Goal: Transaction & Acquisition: Purchase product/service

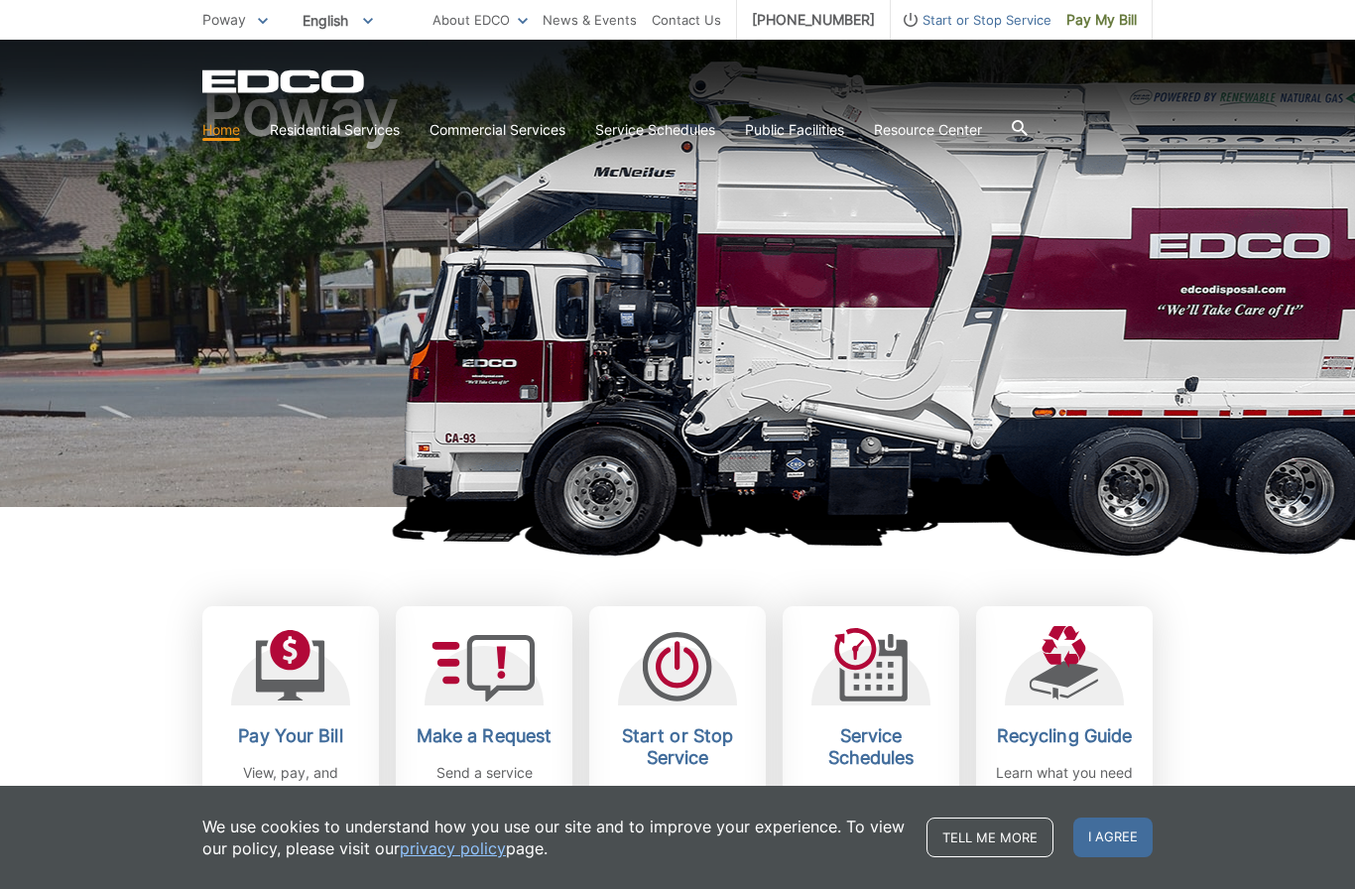
scroll to position [129, 0]
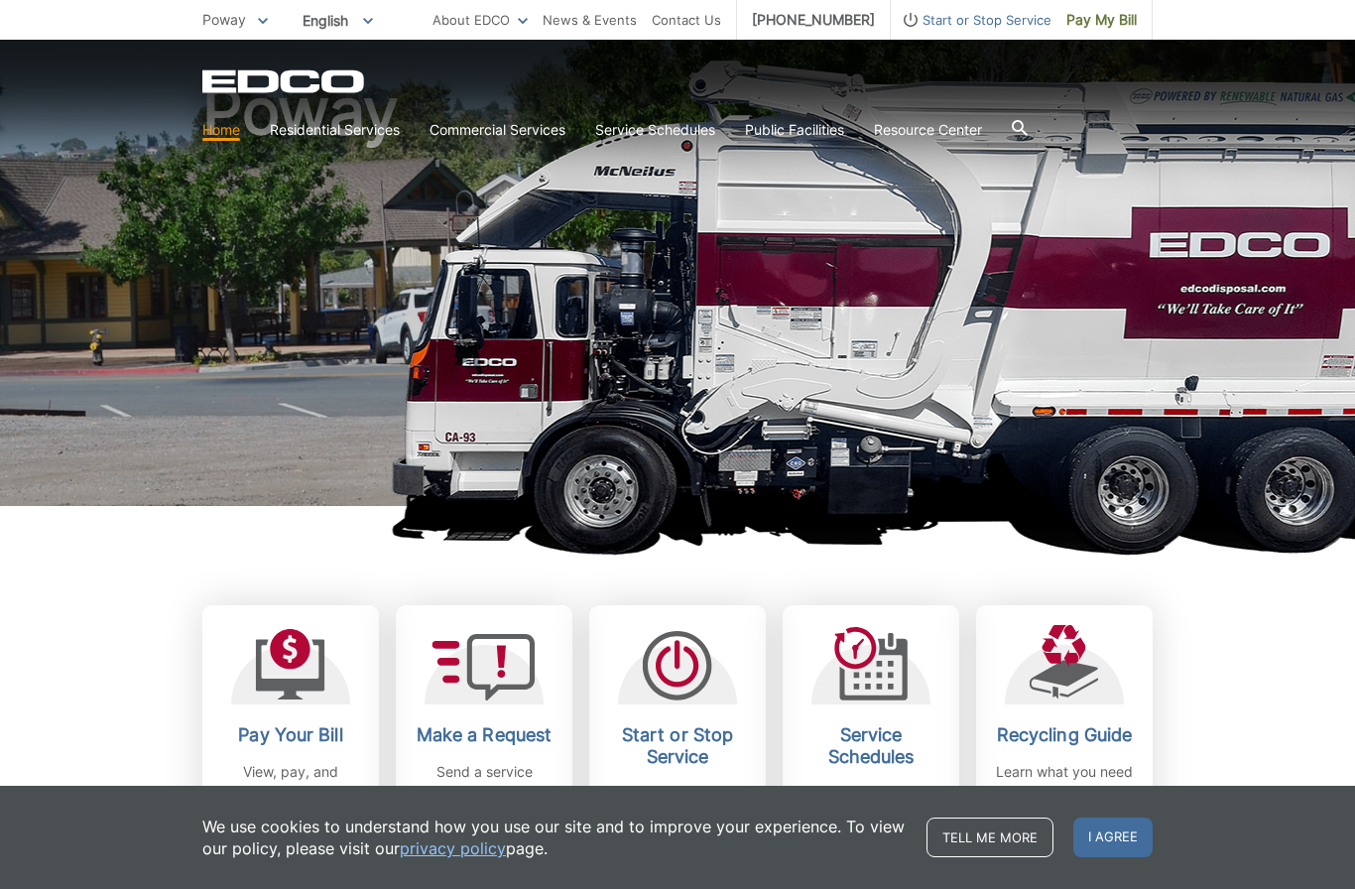
click at [995, 857] on link "Tell me more" at bounding box center [989, 837] width 127 height 40
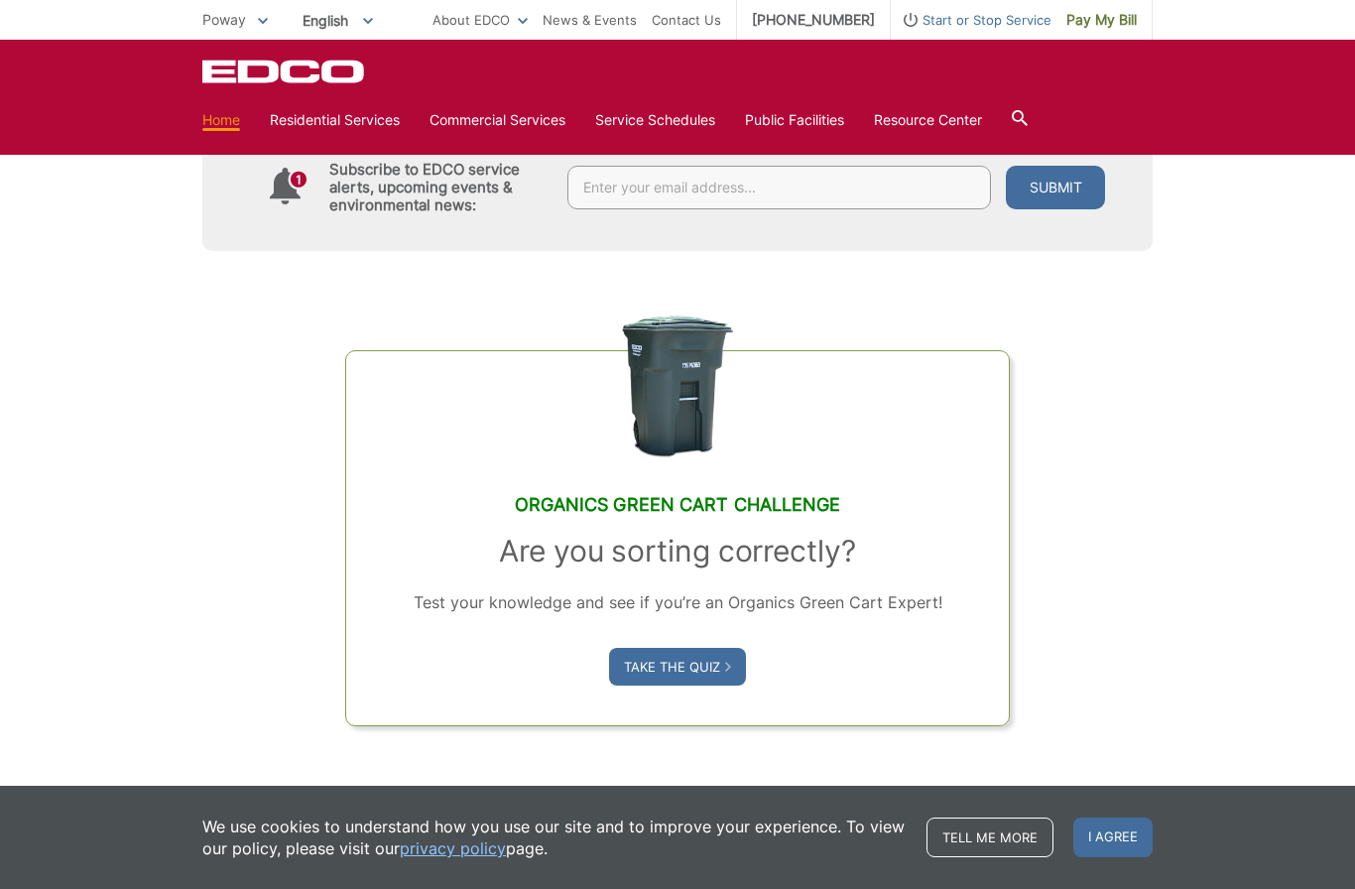
scroll to position [1067, 0]
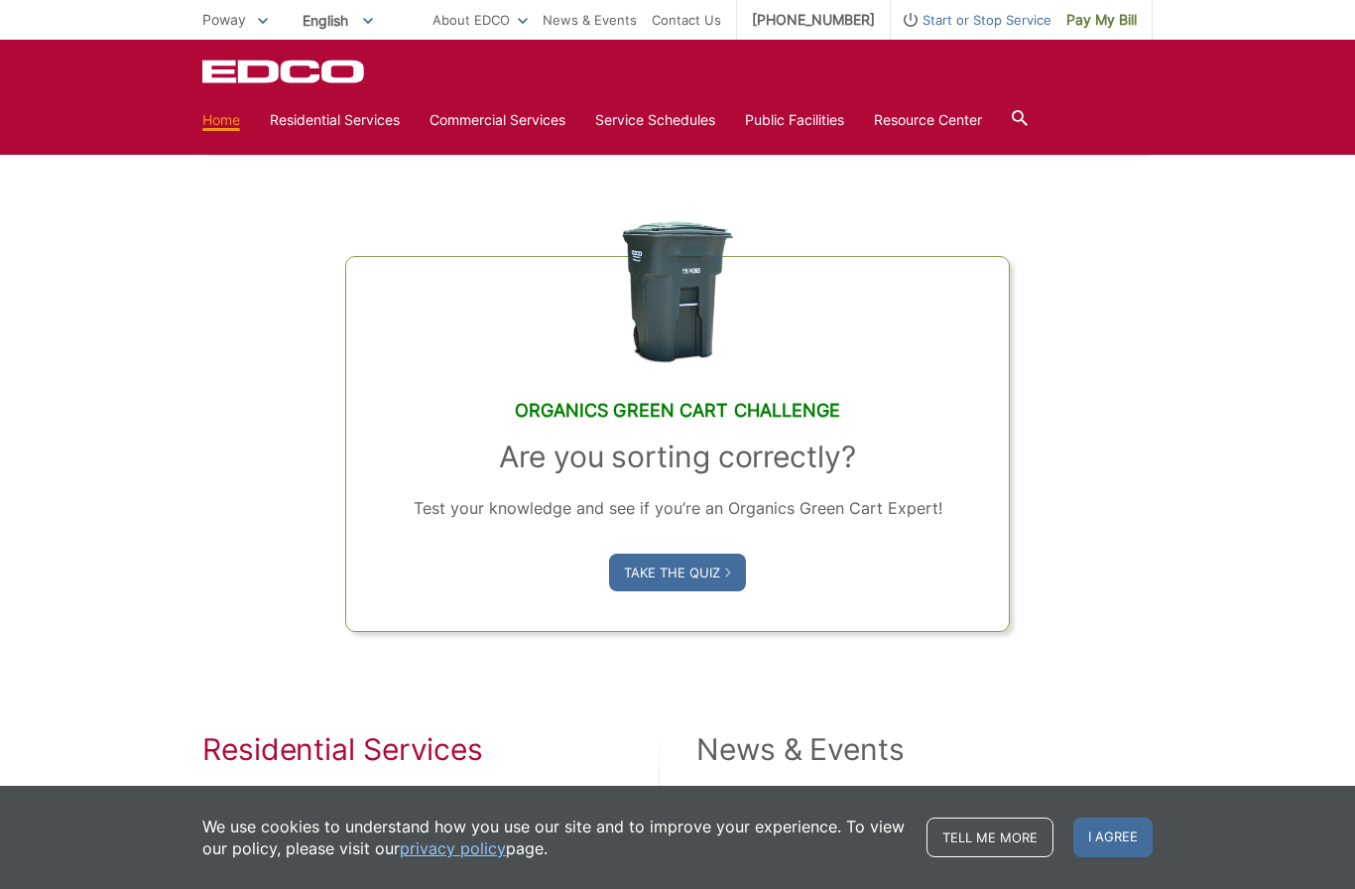
click at [1008, 857] on link "Tell me more" at bounding box center [989, 837] width 127 height 40
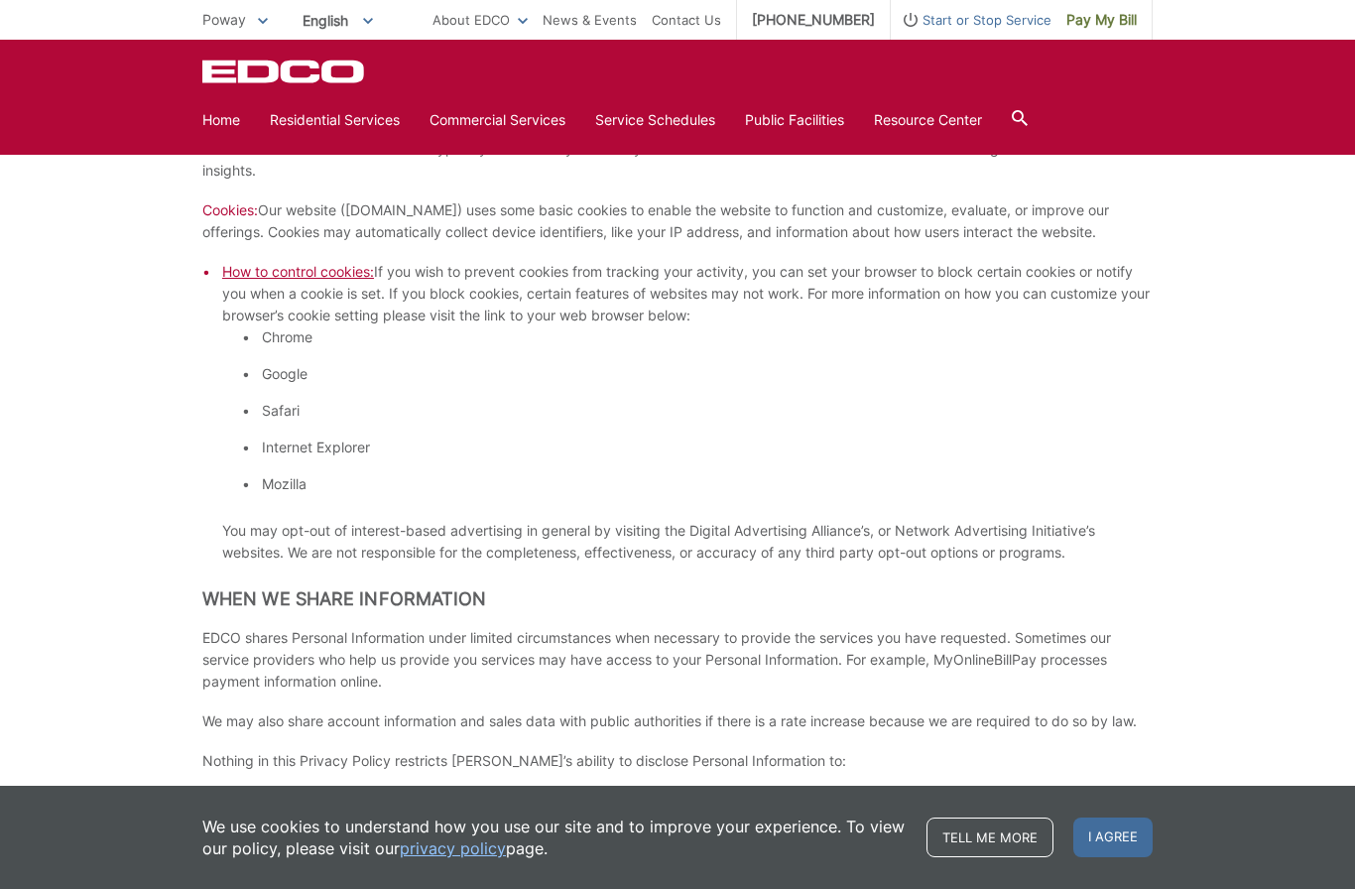
scroll to position [1524, 0]
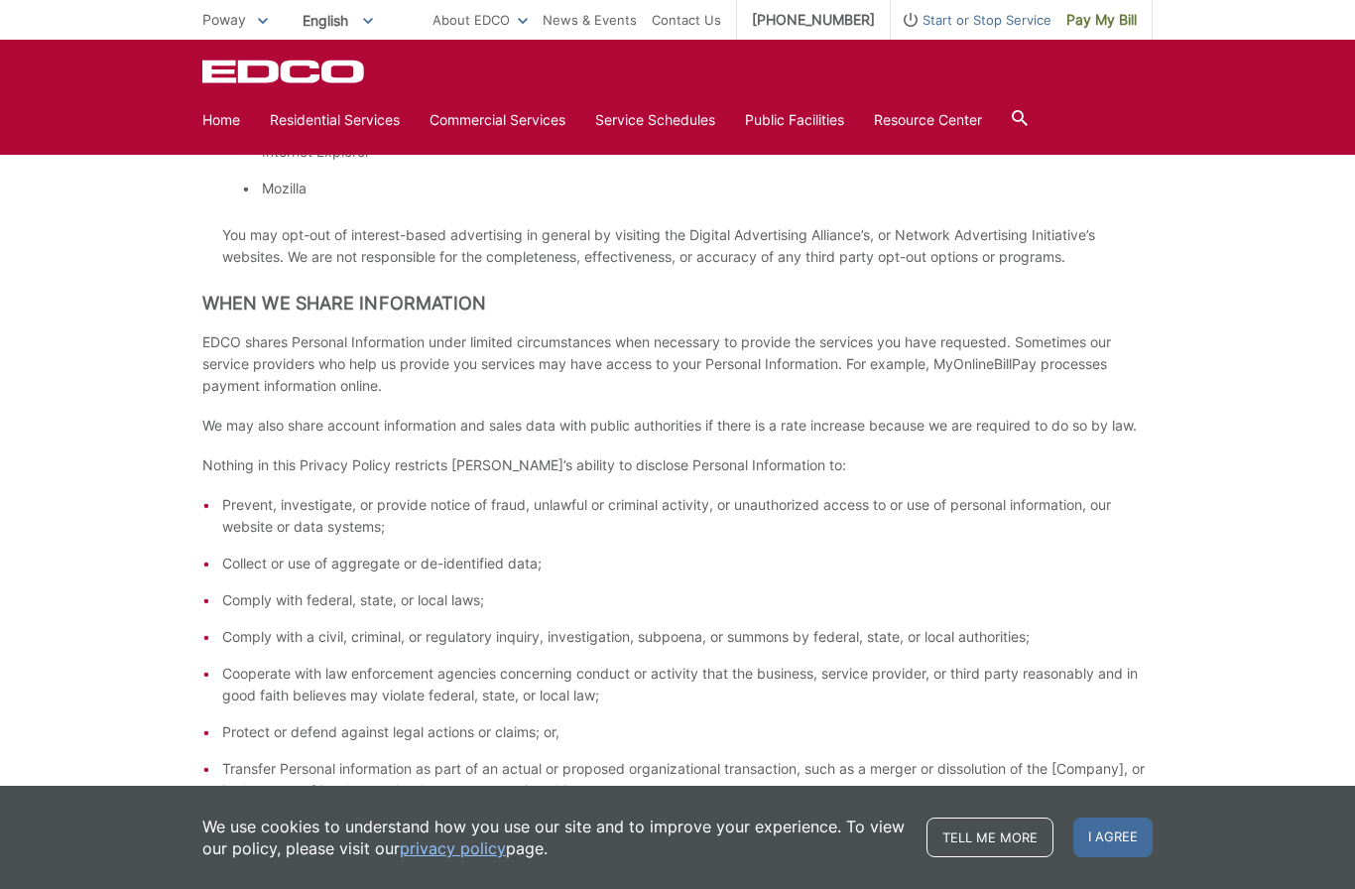
scroll to position [1844, 0]
click at [1131, 845] on span "I agree" at bounding box center [1112, 837] width 79 height 40
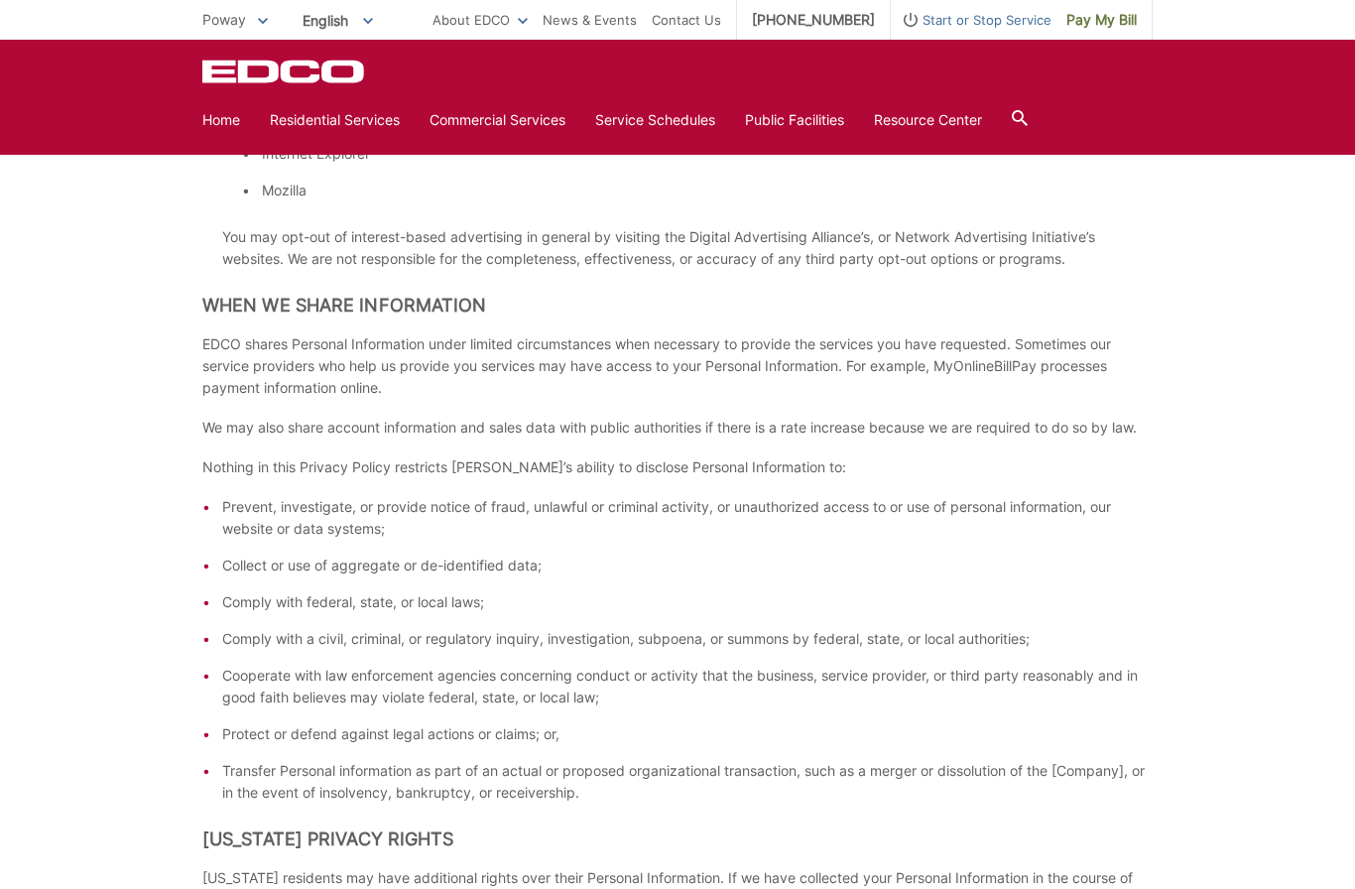
click at [344, 122] on link "Residential Services" at bounding box center [335, 120] width 130 height 22
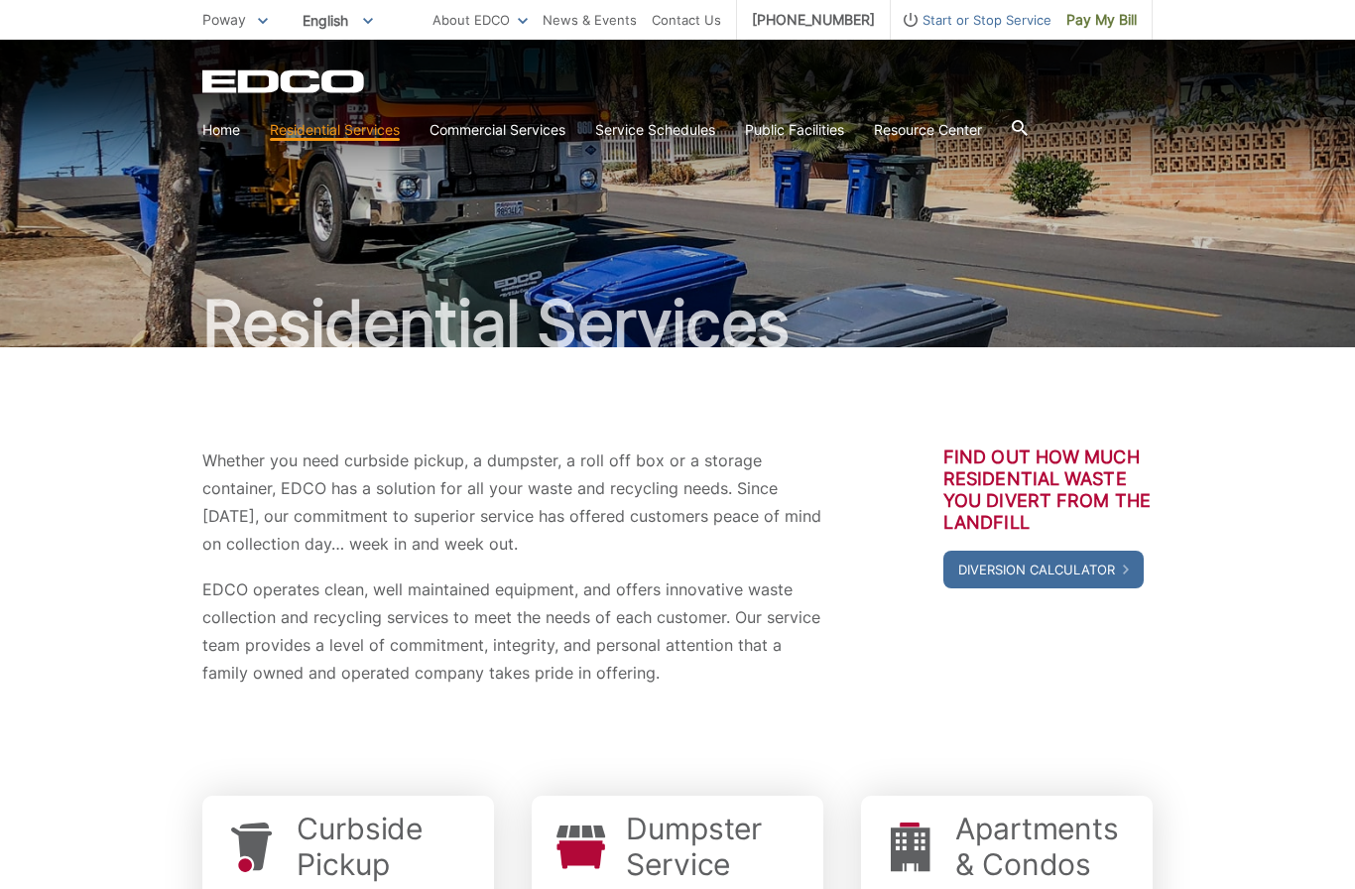
click at [1258, 496] on div "Whether you need curbside pickup, a dumpster, a roll off box or a storage conta…" at bounding box center [677, 841] width 1355 height 988
click at [1109, 29] on span "Pay My Bill" at bounding box center [1101, 20] width 70 height 22
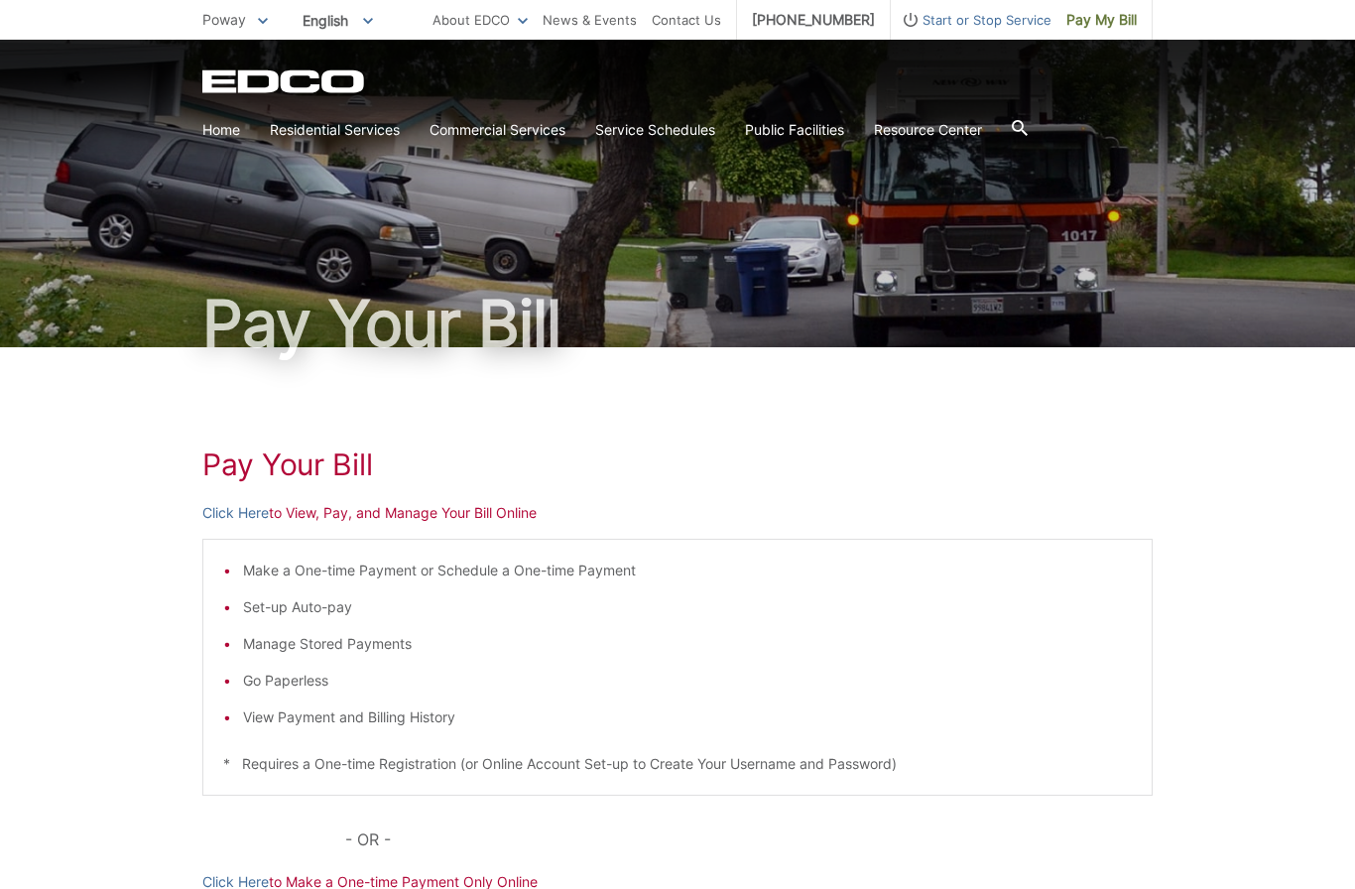
click at [469, 516] on p "Click Here to View, Pay, and Manage Your Bill Online" at bounding box center [677, 513] width 950 height 22
click at [232, 515] on link "Click Here" at bounding box center [235, 513] width 66 height 22
